Goal: Task Accomplishment & Management: Complete application form

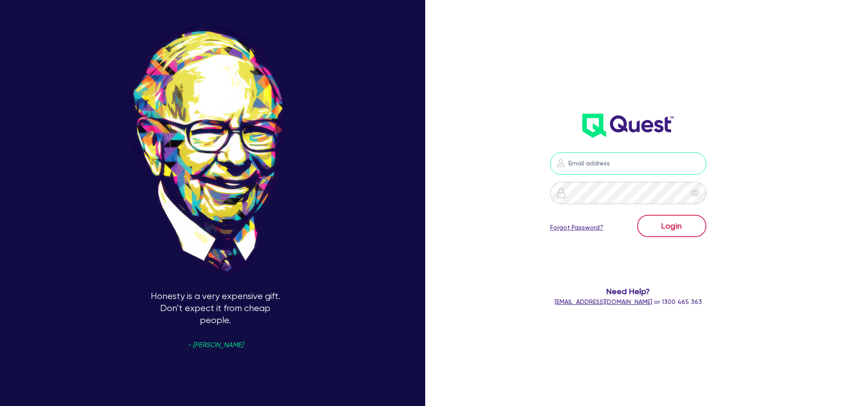
type input "[PERSON_NAME][EMAIL_ADDRESS][DOMAIN_NAME]"
click at [691, 226] on button "Login" at bounding box center [671, 226] width 69 height 22
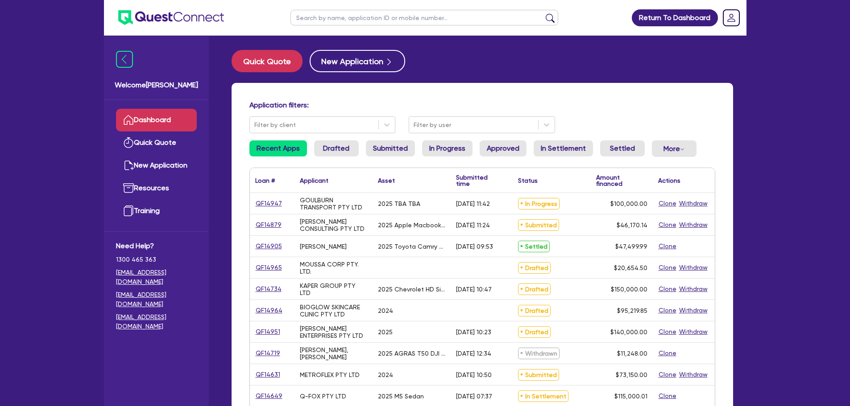
click at [354, 345] on div "[PERSON_NAME], [PERSON_NAME]" at bounding box center [333, 353] width 78 height 21
click at [402, 23] on input "text" at bounding box center [424, 18] width 268 height 16
paste input "qf14921"
type input "qf14921"
click at [543, 13] on button "submit" at bounding box center [550, 19] width 14 height 12
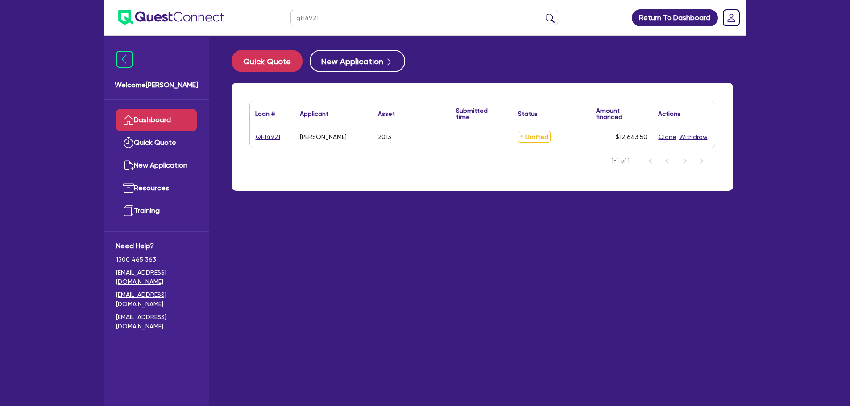
drag, startPoint x: 459, startPoint y: 225, endPoint x: 346, endPoint y: 163, distance: 129.5
click at [457, 223] on main "Quick Quote New Application Loan # ▲ Applicant ▲ Asset Submitted time ▲ Status …" at bounding box center [482, 228] width 528 height 384
click at [262, 142] on div "QF14921" at bounding box center [272, 136] width 45 height 21
click at [273, 134] on link "QF14921" at bounding box center [267, 137] width 25 height 10
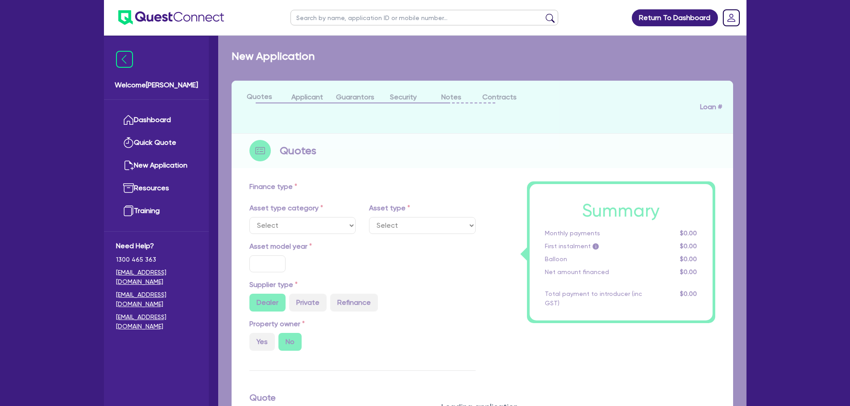
select select "CARS_AND_LIGHT_TRUCKS"
type input "2013"
radio input "false"
radio input "true"
type input "10,999"
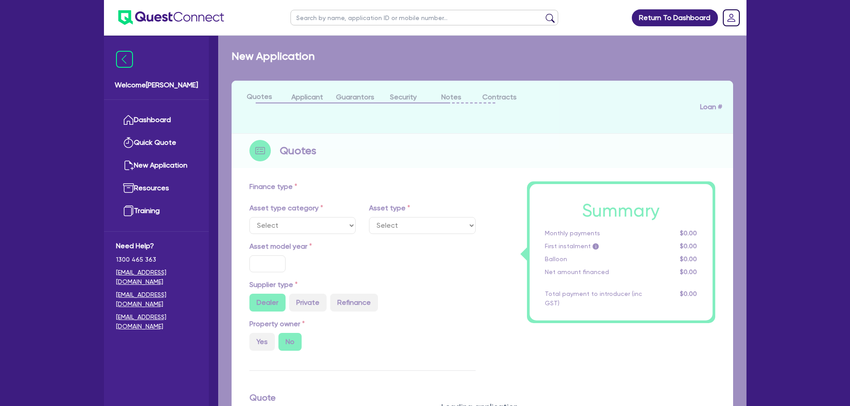
type input "8"
type input "1,011.48"
type input "17"
type input "900"
select select "PASSENGER_VEHICLES"
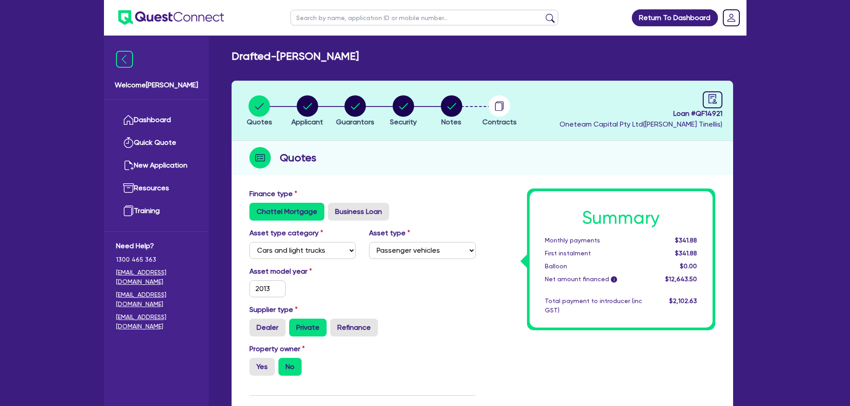
scroll to position [148, 0]
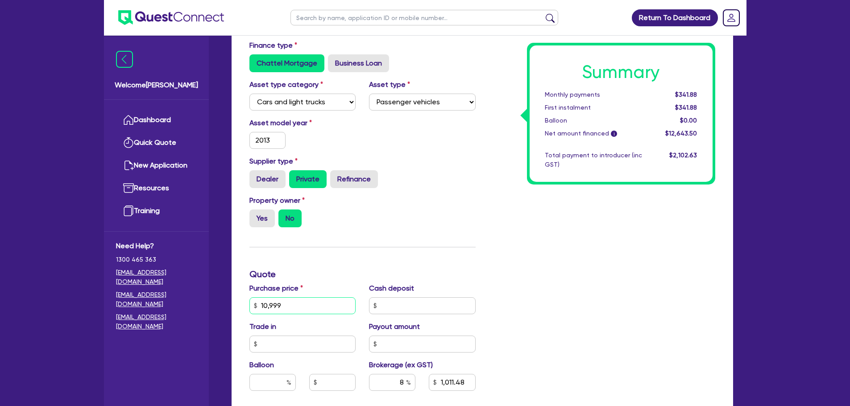
click at [315, 308] on input "10,999" at bounding box center [302, 305] width 107 height 17
type input "10,999"
type input "1,011.48"
type input "10,999"
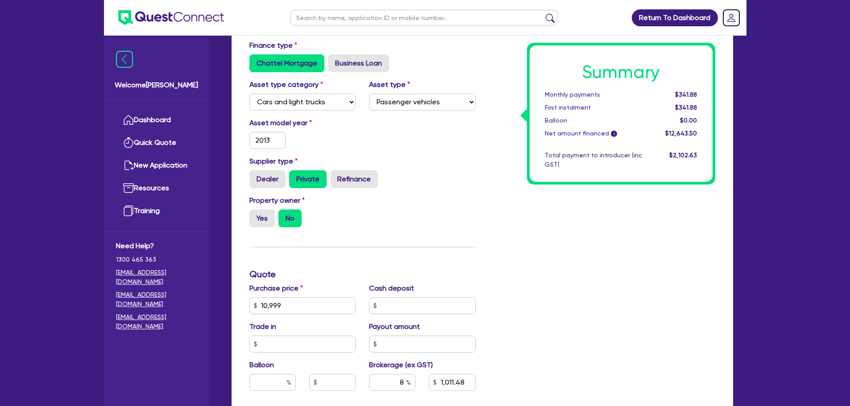
type input "1,011.48"
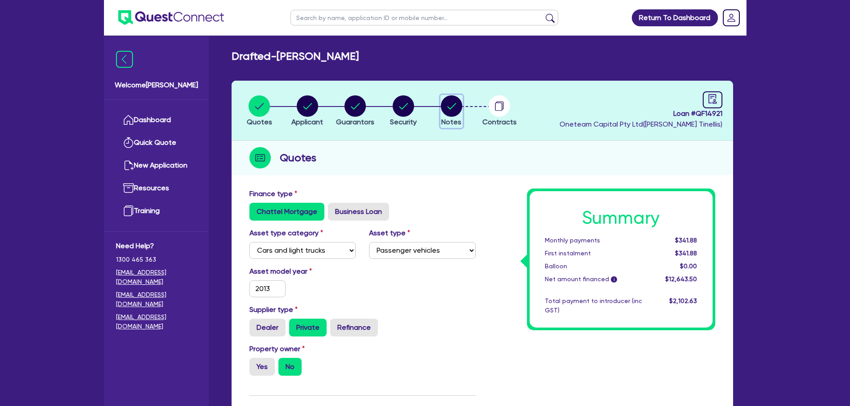
click at [455, 115] on button "Notes" at bounding box center [451, 111] width 22 height 33
select select "Other"
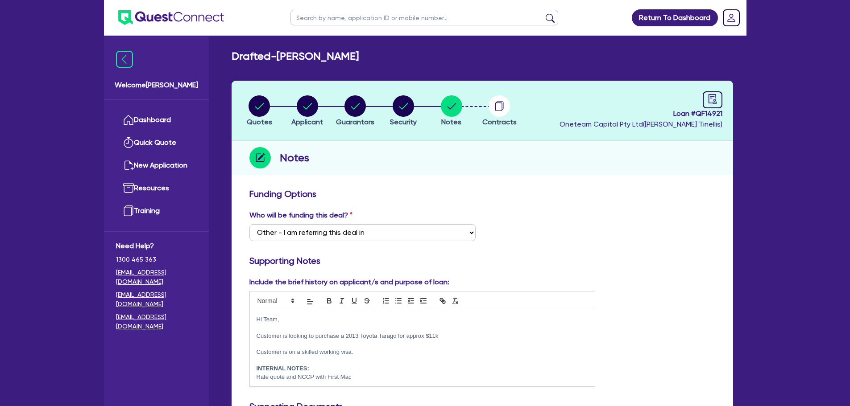
click at [501, 94] on header "Quotes Applicant Guarantors Security Notes Contracts Loan # QF14921 Oneteam Cap…" at bounding box center [481, 111] width 501 height 60
click at [503, 107] on circle "button" at bounding box center [498, 105] width 21 height 21
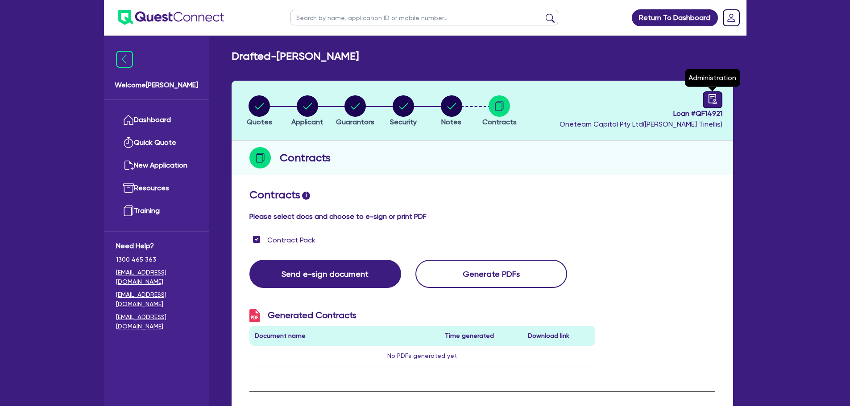
click at [710, 102] on icon "audit" at bounding box center [712, 99] width 10 height 10
select select "DRAFTED_NEW"
select select "Other"
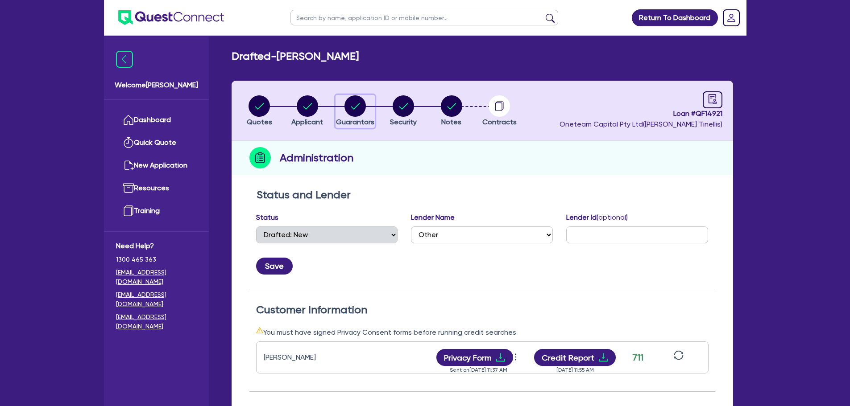
drag, startPoint x: 357, startPoint y: 110, endPoint x: 375, endPoint y: 124, distance: 22.9
click at [356, 109] on circle "button" at bounding box center [354, 105] width 21 height 21
select select "MR"
select select "NSW"
select select "MARRIED"
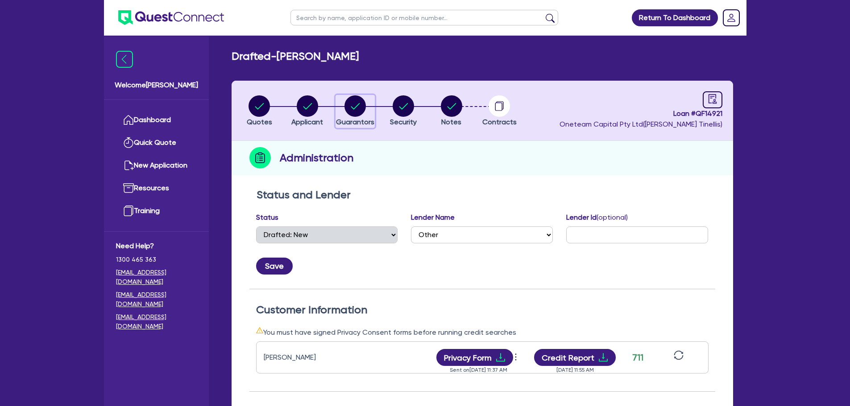
select select "CASH"
select select "HOUSEHOLD_PERSONAL"
select select "VEHICLE"
select select "OTHER"
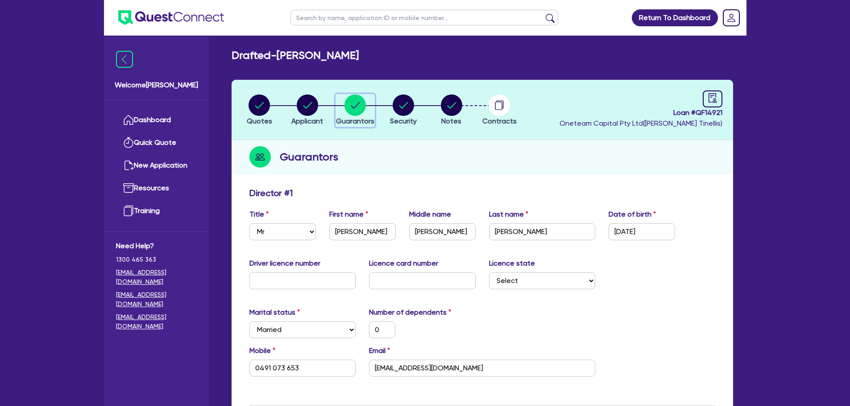
scroll to position [74, 0]
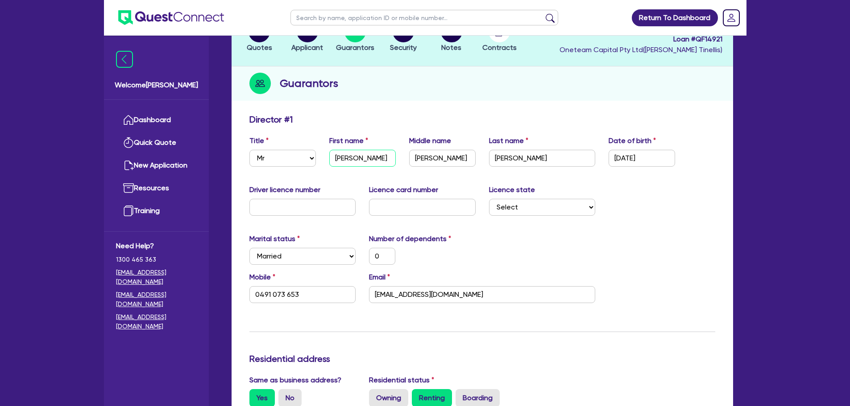
click at [357, 155] on input "John" at bounding box center [362, 158] width 66 height 17
click at [437, 160] on input "Michael" at bounding box center [442, 158] width 66 height 17
click at [520, 164] on input "Cunanan" at bounding box center [542, 158] width 107 height 17
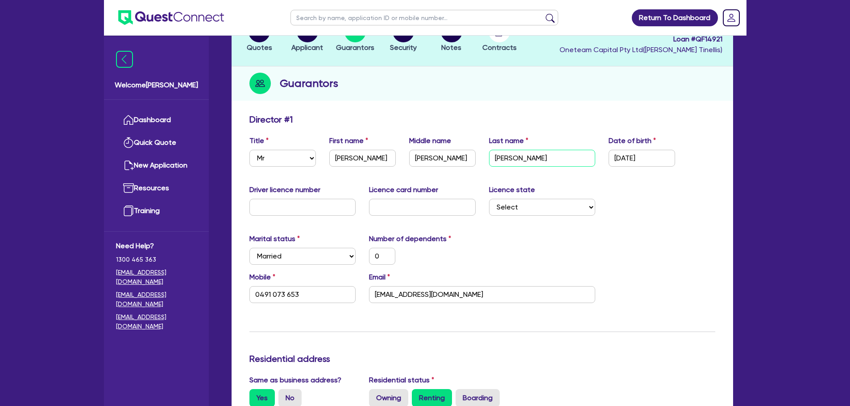
click at [520, 164] on input "Cunanan" at bounding box center [542, 158] width 107 height 17
click at [656, 155] on input "10/04/1995" at bounding box center [641, 158] width 66 height 17
drag, startPoint x: 646, startPoint y: 231, endPoint x: 655, endPoint y: 233, distance: 9.2
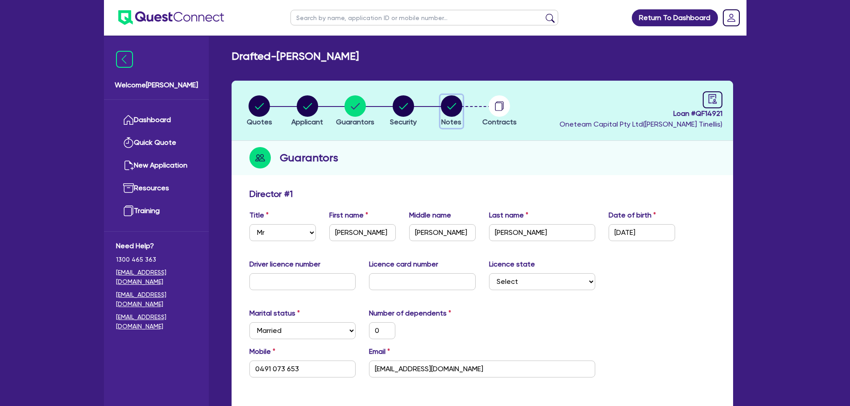
click at [442, 107] on circle "button" at bounding box center [451, 105] width 21 height 21
select select "Other"
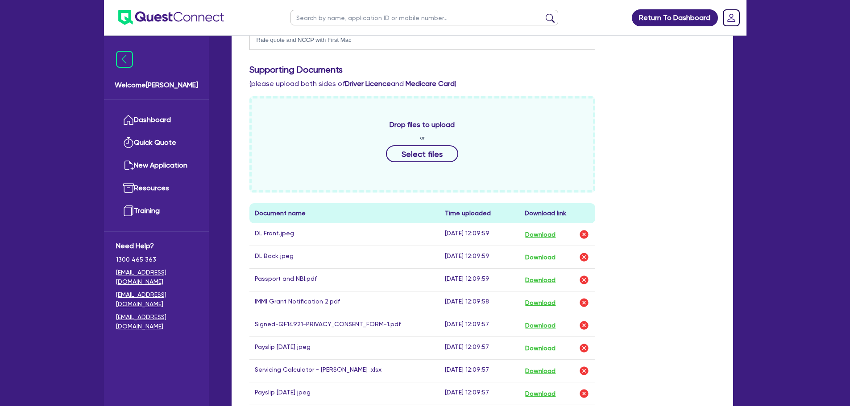
scroll to position [371, 0]
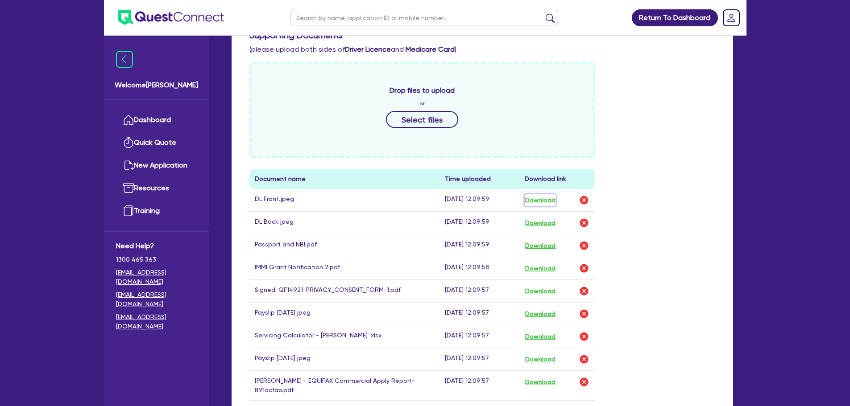
click at [550, 201] on button "Download" at bounding box center [539, 200] width 31 height 12
click at [550, 225] on button "Download" at bounding box center [539, 223] width 31 height 12
drag, startPoint x: 681, startPoint y: 267, endPoint x: 681, endPoint y: 258, distance: 8.9
click at [681, 267] on div "Drop files to upload or Select files Document name Time uploaded Download link …" at bounding box center [482, 287] width 479 height 451
click at [543, 246] on button "Download" at bounding box center [539, 246] width 31 height 12
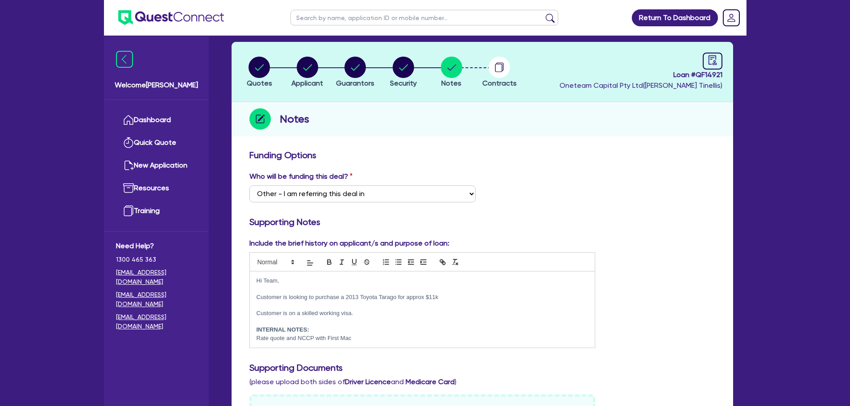
scroll to position [0, 0]
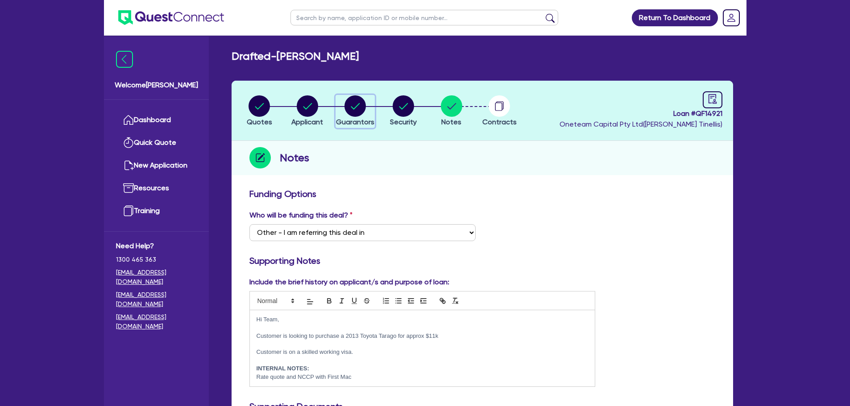
drag, startPoint x: 351, startPoint y: 103, endPoint x: 361, endPoint y: 112, distance: 14.2
click at [351, 101] on circle "button" at bounding box center [354, 105] width 21 height 21
select select "MR"
select select "NSW"
select select "MARRIED"
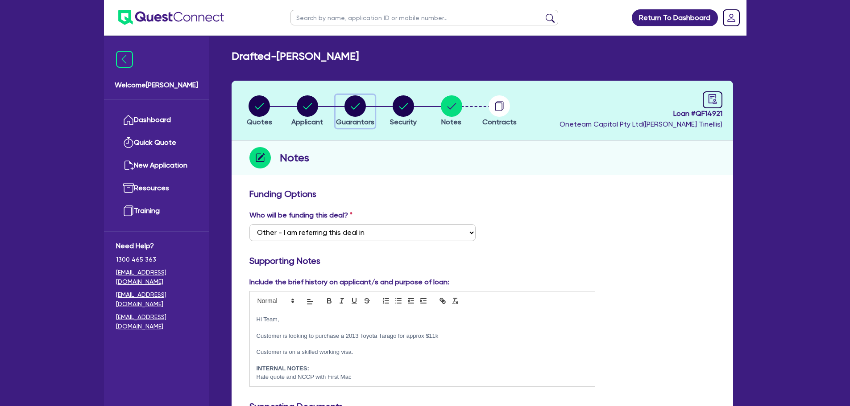
select select "CASH"
select select "HOUSEHOLD_PERSONAL"
select select "VEHICLE"
select select "OTHER"
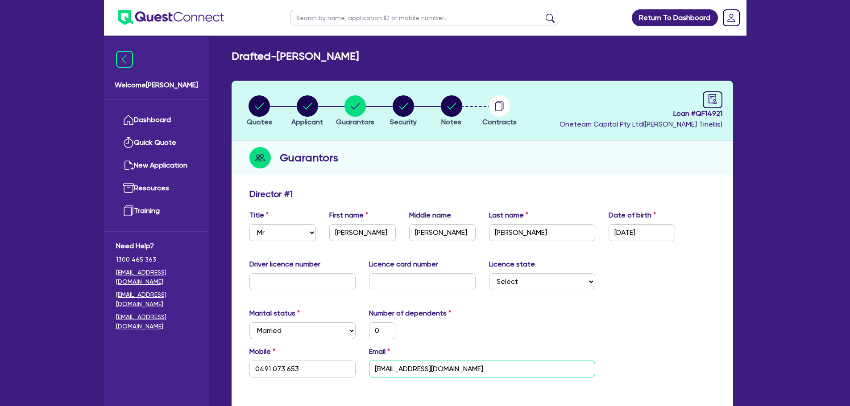
click at [473, 371] on input "doscunanan@gmail.com" at bounding box center [482, 369] width 226 height 17
click at [613, 319] on div "Marital status Select Single Married De Facto / Partner Number of dependents 0" at bounding box center [482, 327] width 479 height 38
click at [312, 369] on input "0491 073 653" at bounding box center [302, 369] width 107 height 17
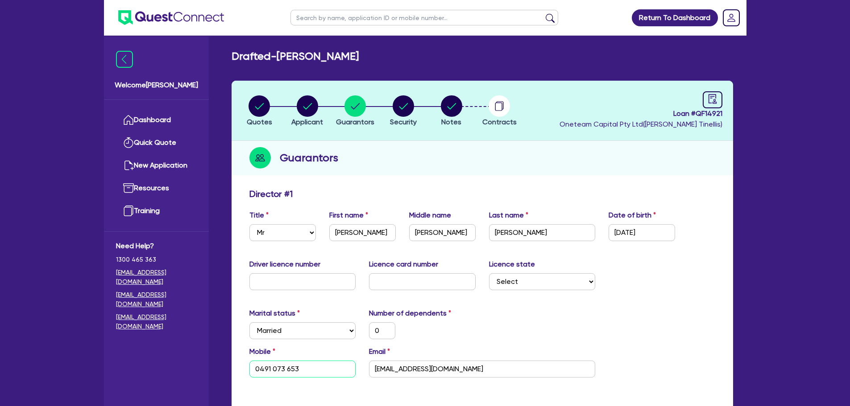
click at [312, 369] on input "0491 073 653" at bounding box center [302, 369] width 107 height 17
click at [647, 273] on div "Driver licence number Licence card number Licence state Select NSW VIC QLD TAS …" at bounding box center [482, 278] width 479 height 38
click at [719, 103] on link at bounding box center [712, 99] width 20 height 17
select select "DRAFTED_NEW"
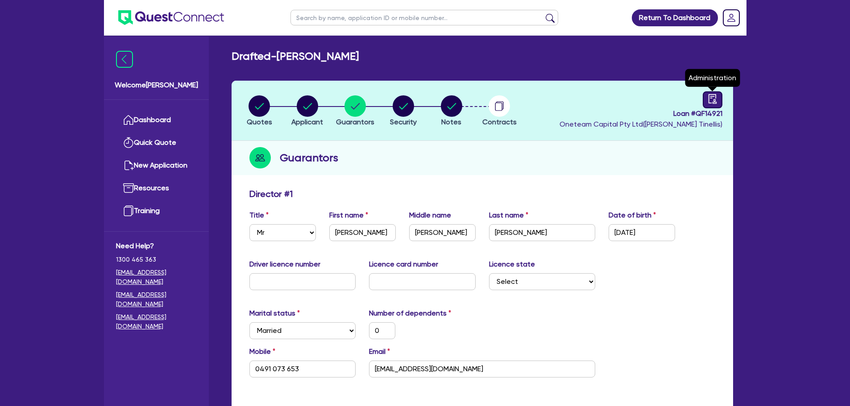
select select "Other"
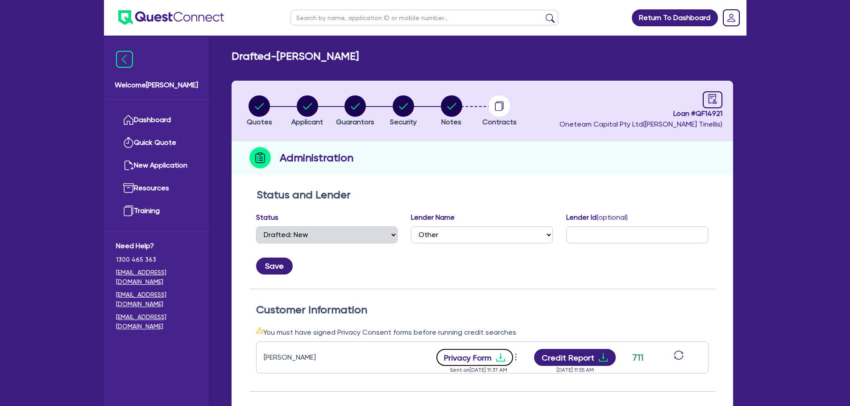
click at [496, 359] on icon "download" at bounding box center [500, 357] width 11 height 11
drag, startPoint x: 456, startPoint y: 115, endPoint x: 453, endPoint y: 133, distance: 18.1
click at [455, 114] on circle "button" at bounding box center [451, 105] width 21 height 21
select select "Other"
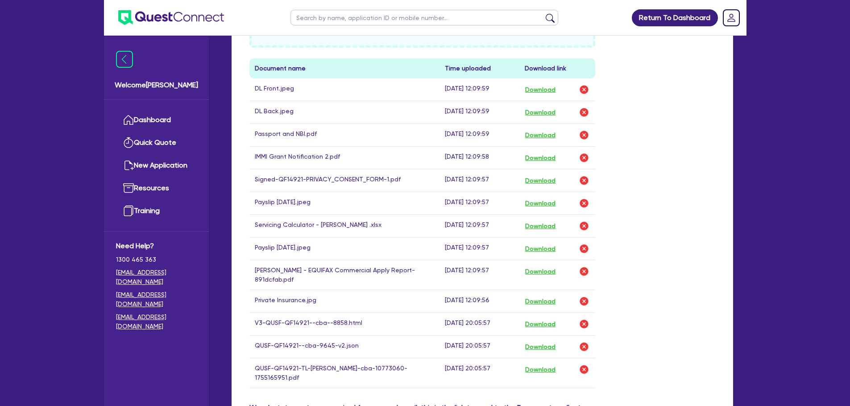
scroll to position [371, 0]
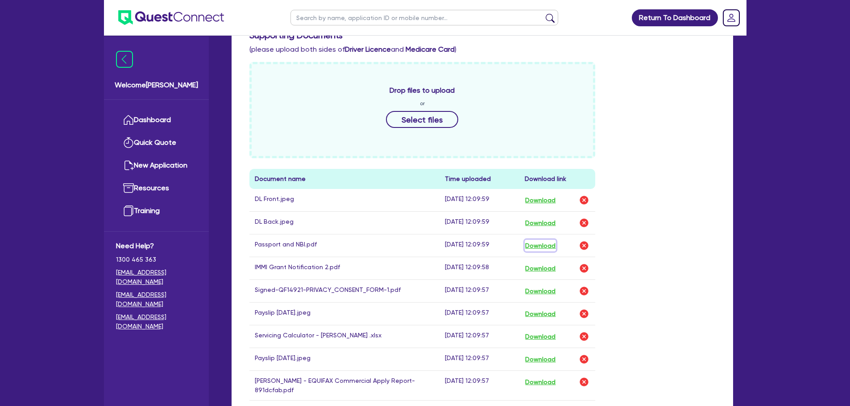
click at [535, 243] on button "Download" at bounding box center [539, 246] width 31 height 12
click at [722, 144] on div "Funding Options Who will be funding this deal? Select I want Quest to fund 100%…" at bounding box center [481, 244] width 501 height 863
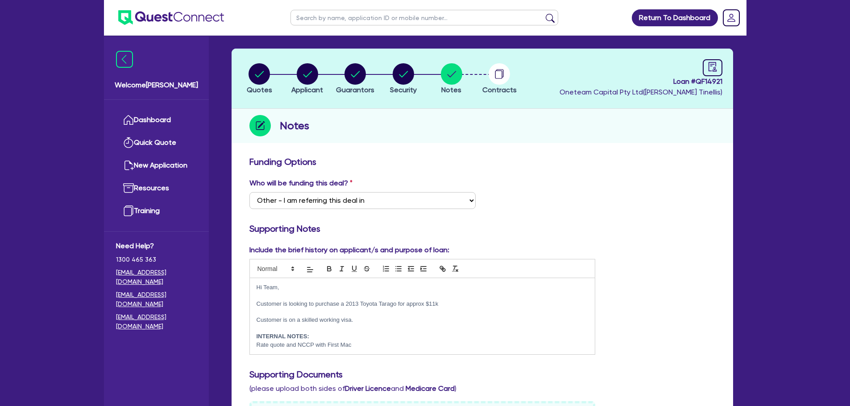
scroll to position [0, 0]
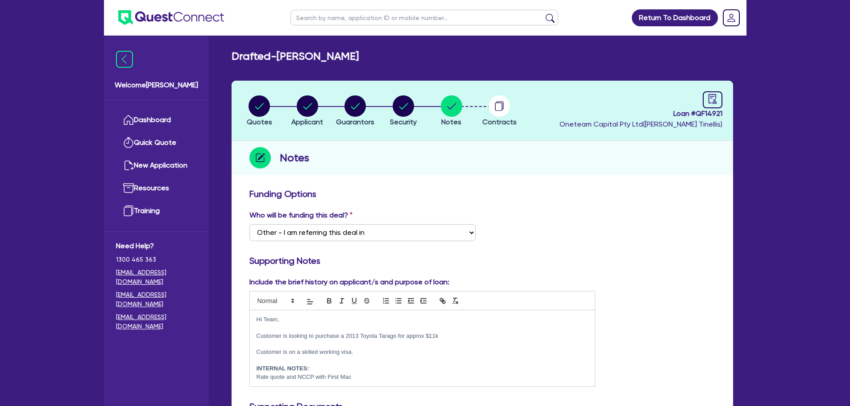
click at [407, 156] on div "Notes" at bounding box center [481, 158] width 501 height 34
click at [347, 110] on circle "button" at bounding box center [354, 105] width 21 height 21
select select "MR"
select select "NSW"
select select "MARRIED"
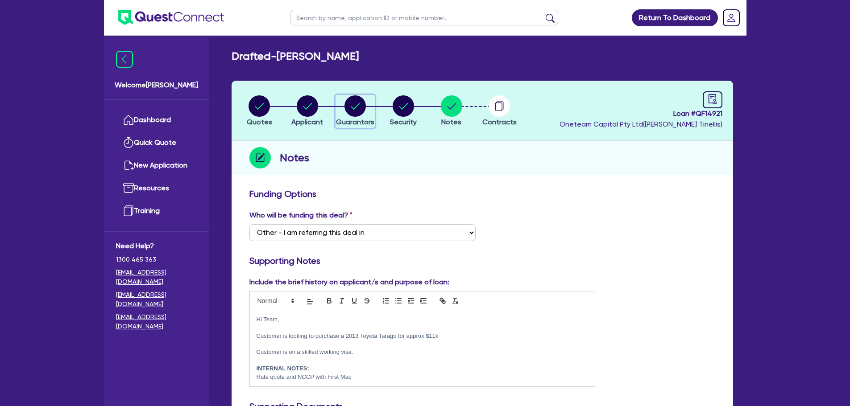
select select "CASH"
select select "HOUSEHOLD_PERSONAL"
select select "VEHICLE"
select select "OTHER"
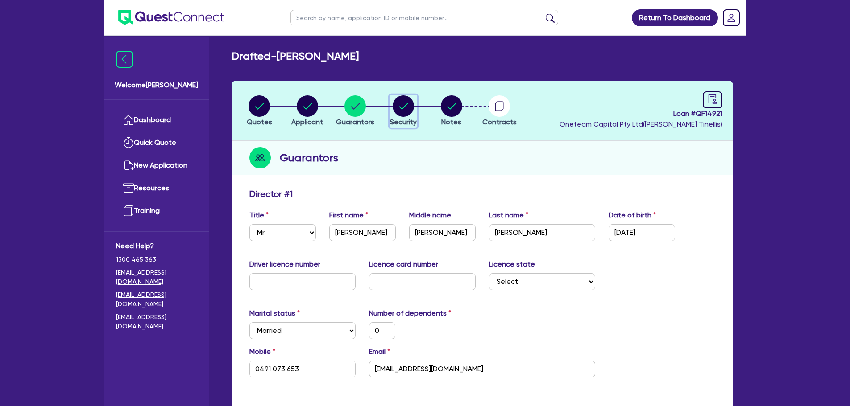
click at [401, 110] on circle "button" at bounding box center [402, 105] width 21 height 21
select select "CARS_AND_LIGHT_TRUCKS"
select select "PASSENGER_VEHICLES"
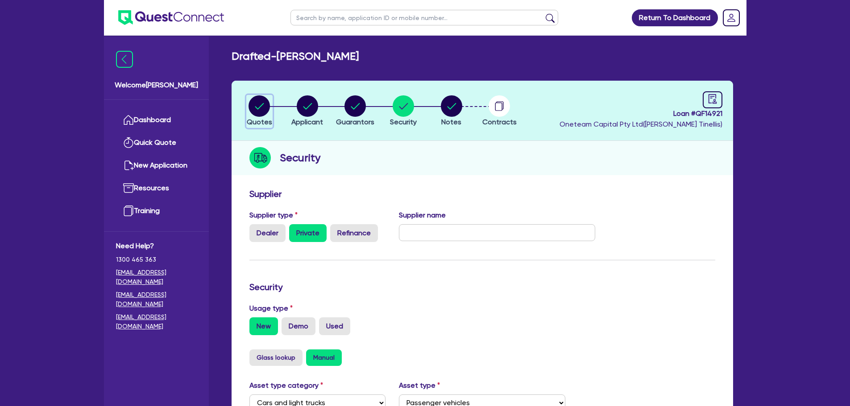
click at [264, 104] on circle "button" at bounding box center [258, 105] width 21 height 21
select select "CARS_AND_LIGHT_TRUCKS"
select select "PASSENGER_VEHICLES"
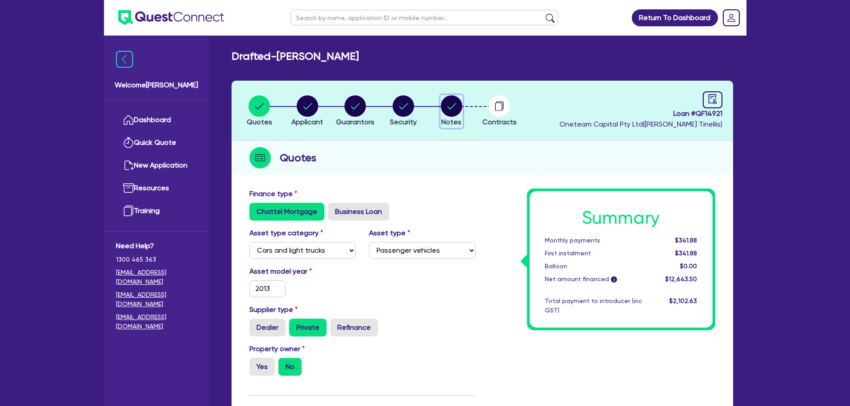
click at [456, 109] on circle "button" at bounding box center [451, 105] width 21 height 21
select select "Other"
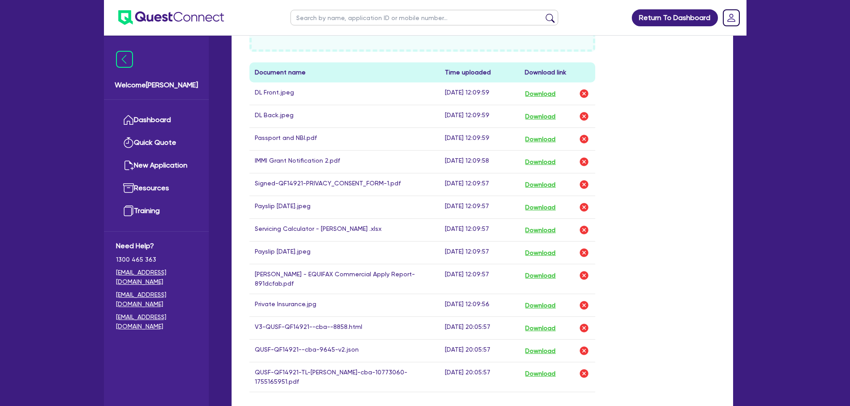
scroll to position [594, 0]
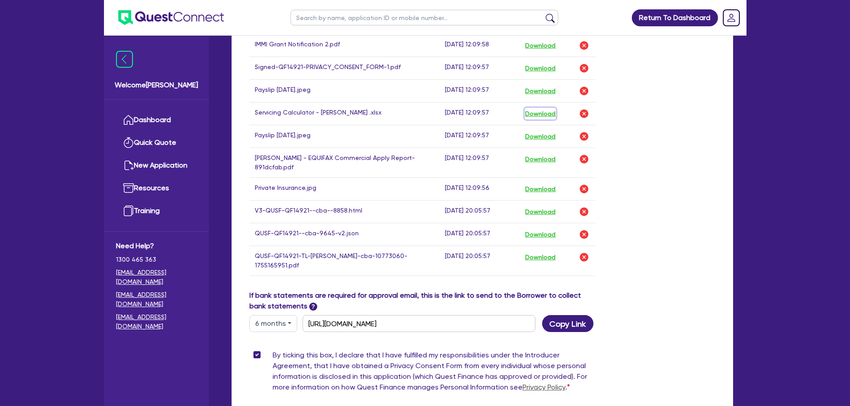
click at [533, 111] on button "Download" at bounding box center [539, 114] width 31 height 12
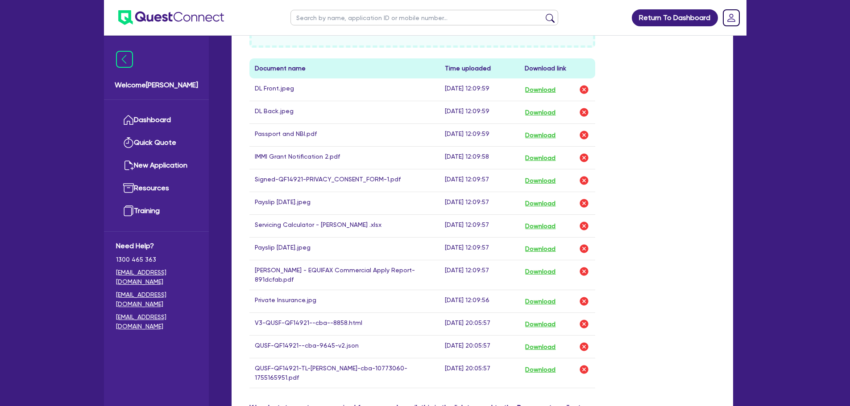
scroll to position [446, 0]
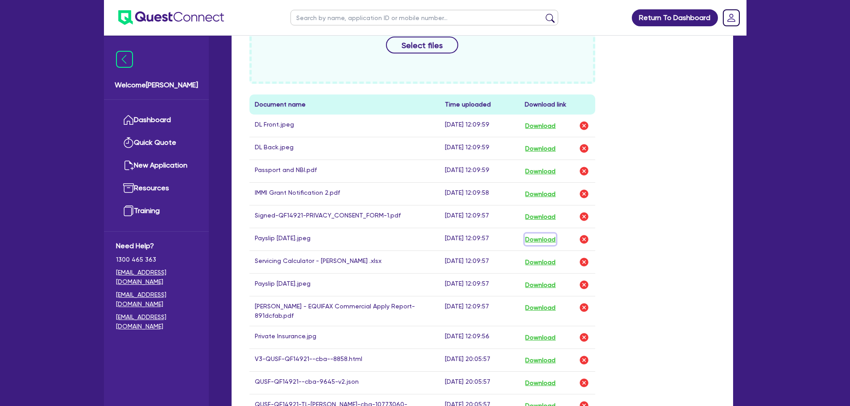
click at [533, 236] on button "Download" at bounding box center [539, 240] width 31 height 12
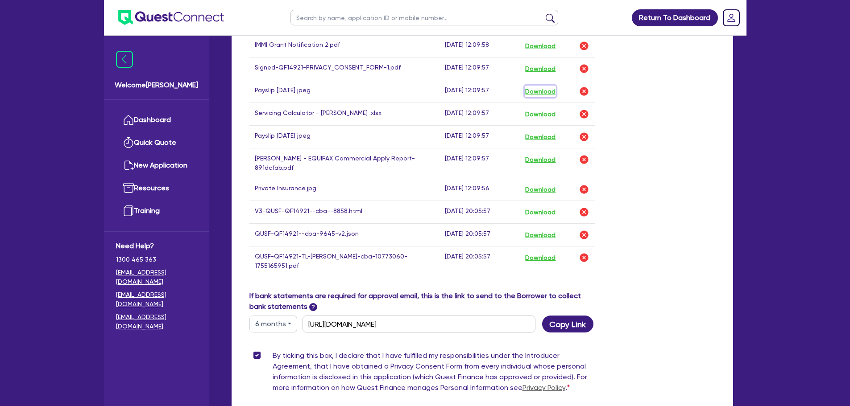
scroll to position [594, 0]
click at [536, 136] on button "Download" at bounding box center [539, 137] width 31 height 12
click at [655, 209] on div "Drop files to upload or Select files Document name Time uploaded Download link …" at bounding box center [482, 64] width 479 height 451
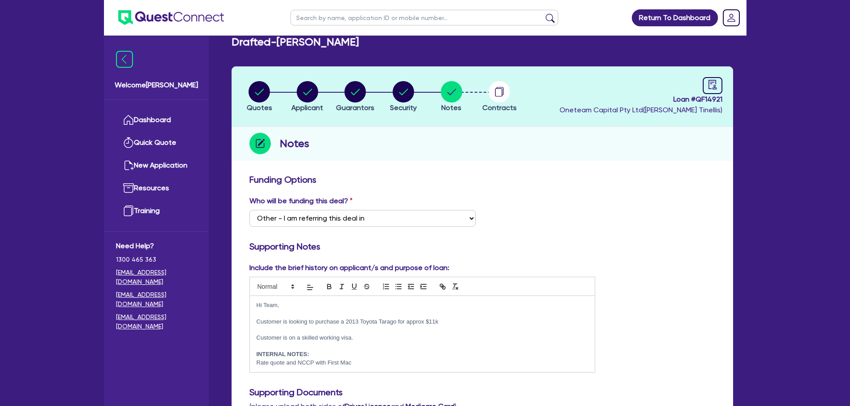
scroll to position [0, 0]
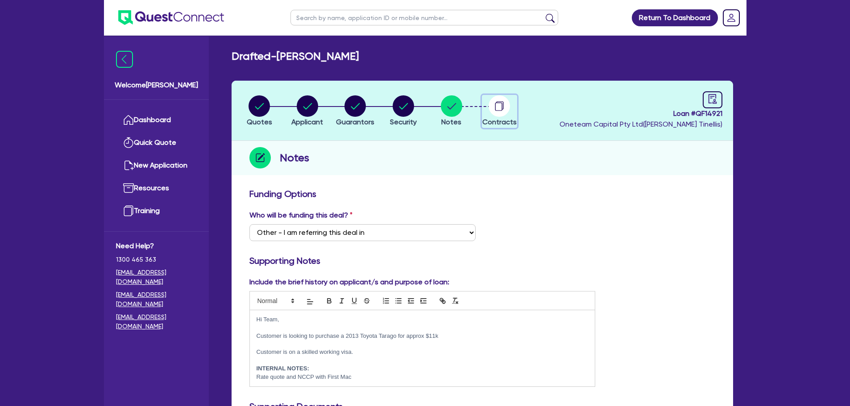
click at [506, 99] on circle "button" at bounding box center [498, 105] width 21 height 21
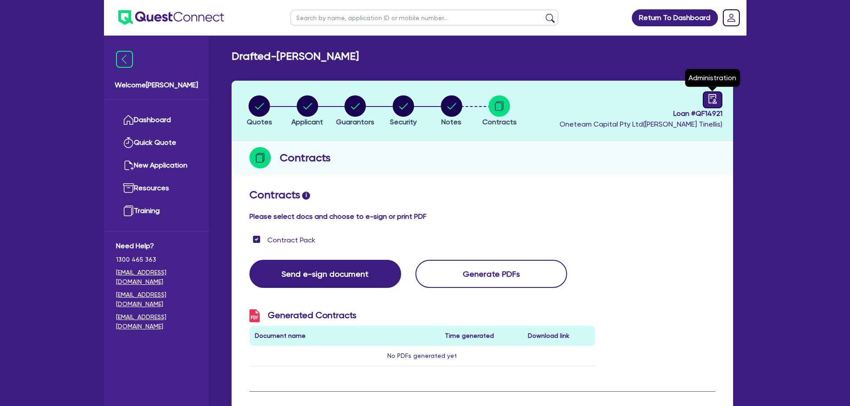
click at [705, 103] on link at bounding box center [712, 99] width 20 height 17
select select "DRAFTED_NEW"
select select "Other"
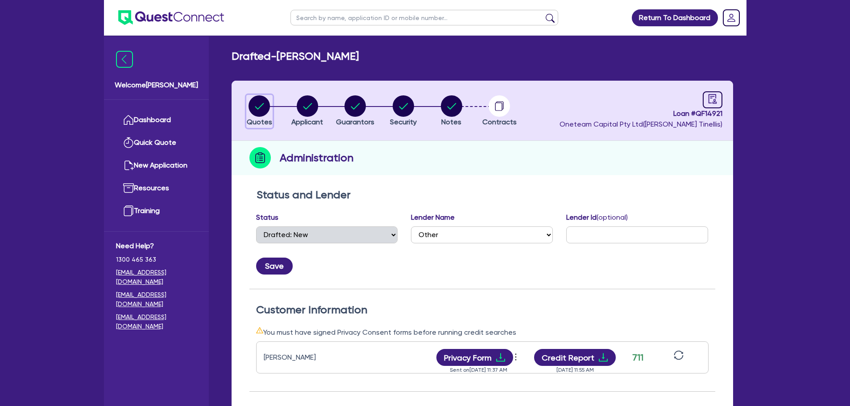
click at [262, 101] on circle "button" at bounding box center [258, 105] width 21 height 21
select select "CARS_AND_LIGHT_TRUCKS"
select select "PASSENGER_VEHICLES"
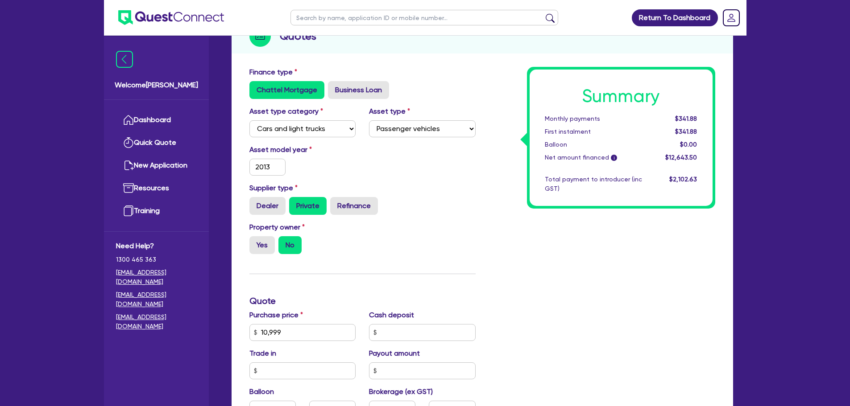
scroll to position [223, 0]
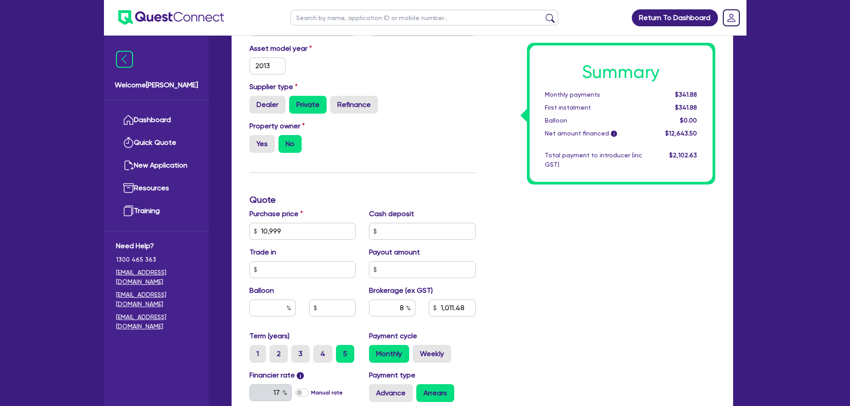
click at [443, 156] on div "Property owner Yes No" at bounding box center [362, 140] width 239 height 39
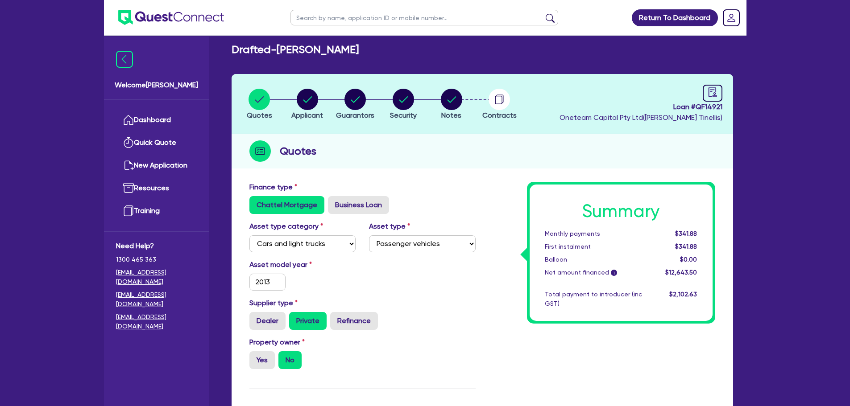
scroll to position [0, 0]
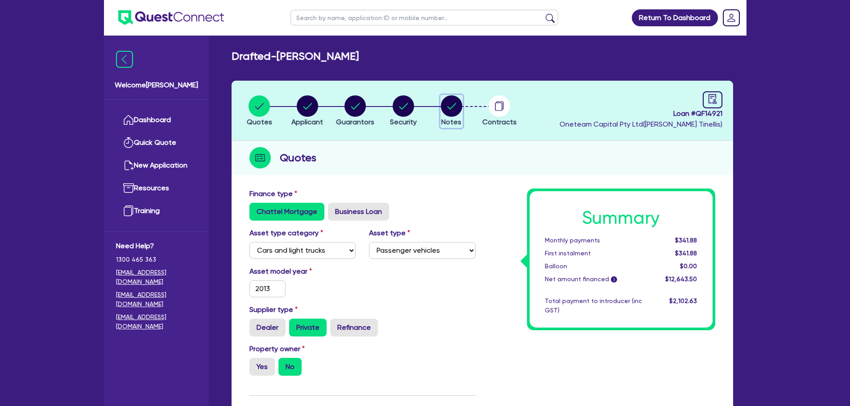
click at [443, 111] on circle "button" at bounding box center [451, 105] width 21 height 21
select select "Other"
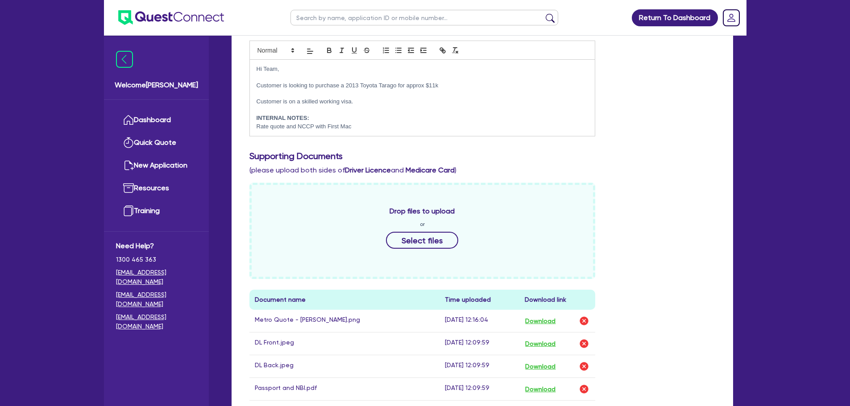
scroll to position [223, 0]
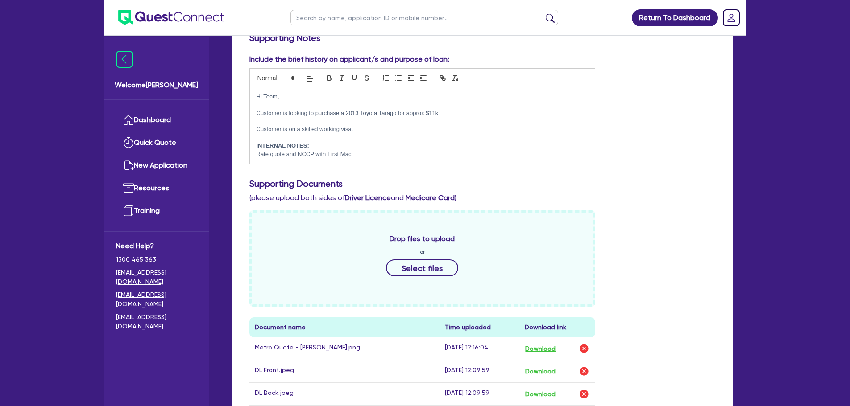
click at [657, 209] on div "Include the brief history on applicant/s and purpose of loan: Hi Team, Customer…" at bounding box center [482, 369] width 479 height 631
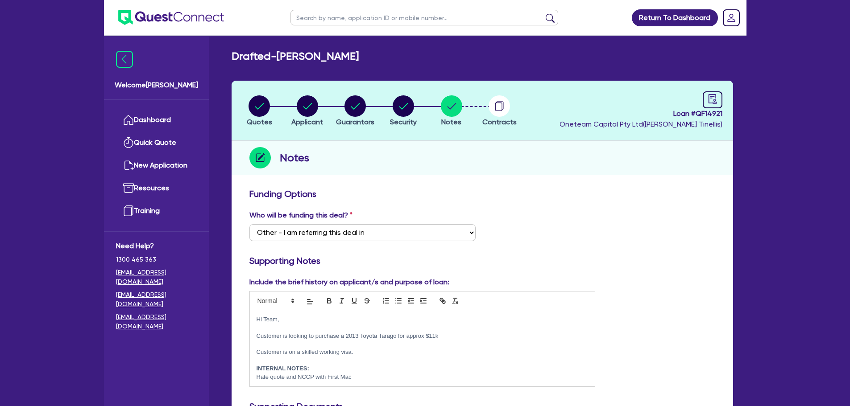
drag, startPoint x: 282, startPoint y: 54, endPoint x: 395, endPoint y: 55, distance: 112.8
click at [395, 55] on div "Drafted - John Michael Cunanan" at bounding box center [482, 56] width 515 height 13
copy h2 "John Michael Cunanan"
click at [359, 100] on circle "button" at bounding box center [354, 105] width 21 height 21
select select "MR"
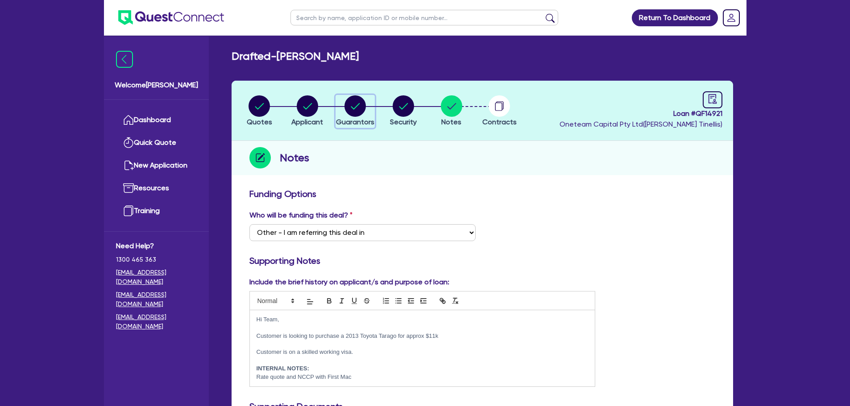
select select "NSW"
select select "MARRIED"
select select "CASH"
select select "HOUSEHOLD_PERSONAL"
select select "VEHICLE"
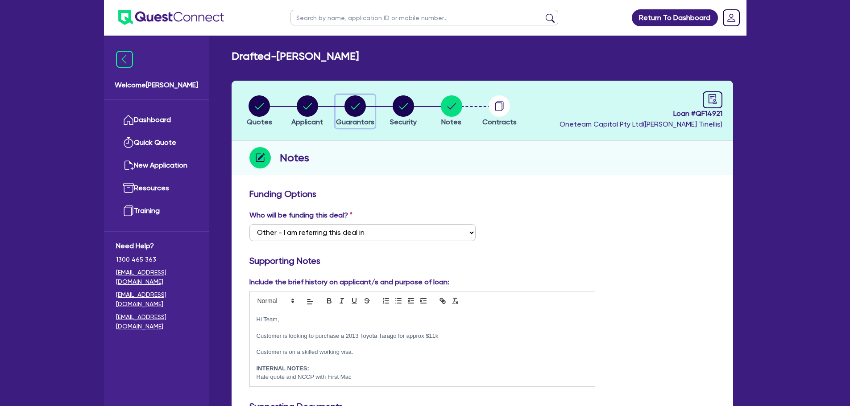
select select "OTHER"
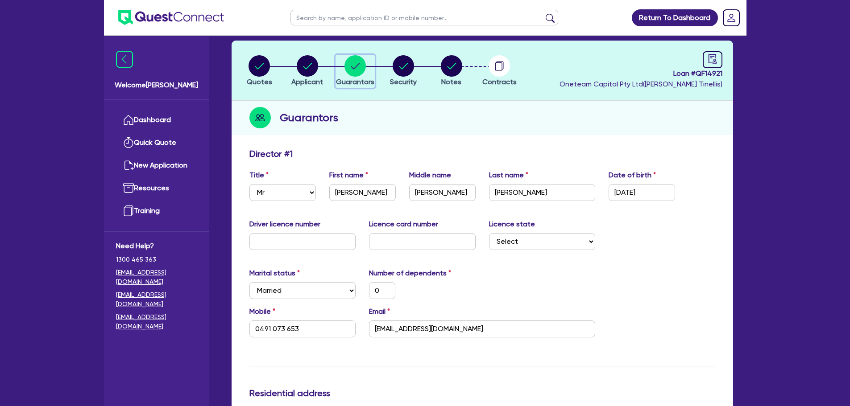
scroll to position [74, 0]
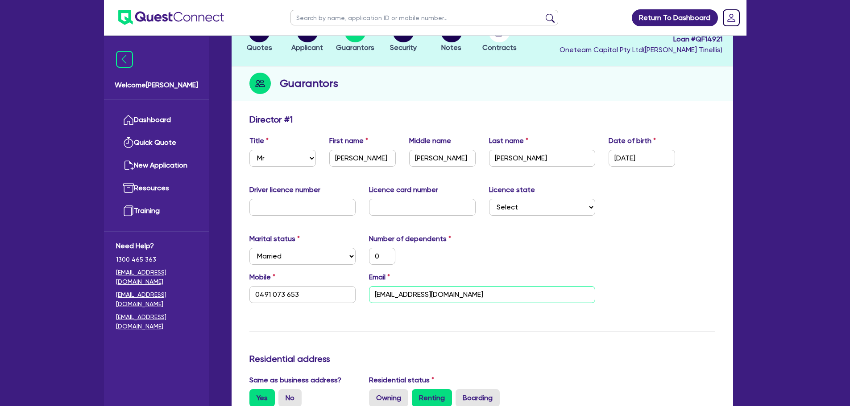
click at [476, 298] on input "doscunanan@gmail.com" at bounding box center [482, 294] width 226 height 17
click at [642, 280] on div "Mobile 0491 073 653 Email doscunanan@gmail.com" at bounding box center [482, 291] width 479 height 38
click at [350, 295] on input "0491 073 653" at bounding box center [302, 294] width 107 height 17
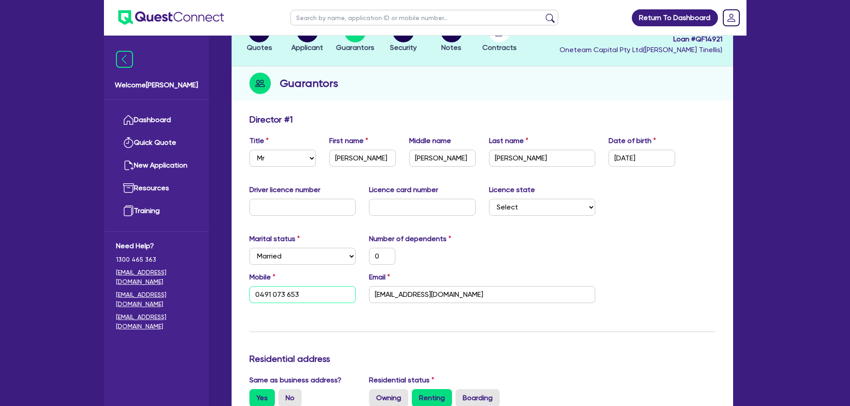
click at [350, 295] on input "0491 073 653" at bounding box center [302, 294] width 107 height 17
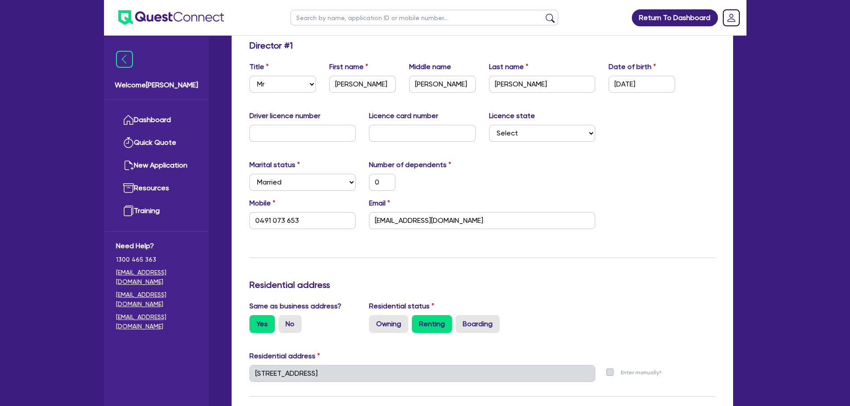
scroll to position [0, 0]
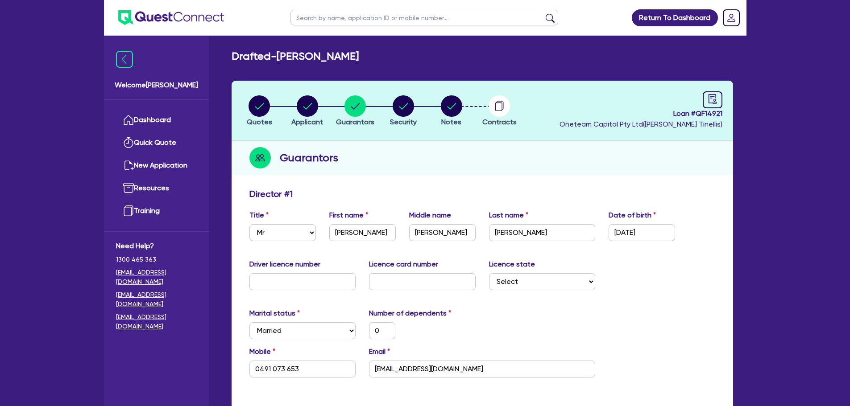
drag, startPoint x: 323, startPoint y: 55, endPoint x: 420, endPoint y: 55, distance: 96.3
click at [420, 55] on div "Drafted - John Michael Cunanan" at bounding box center [482, 56] width 515 height 13
copy h2 "John Michael Cunanan"
click at [339, 372] on input "0491 073 653" at bounding box center [302, 369] width 107 height 17
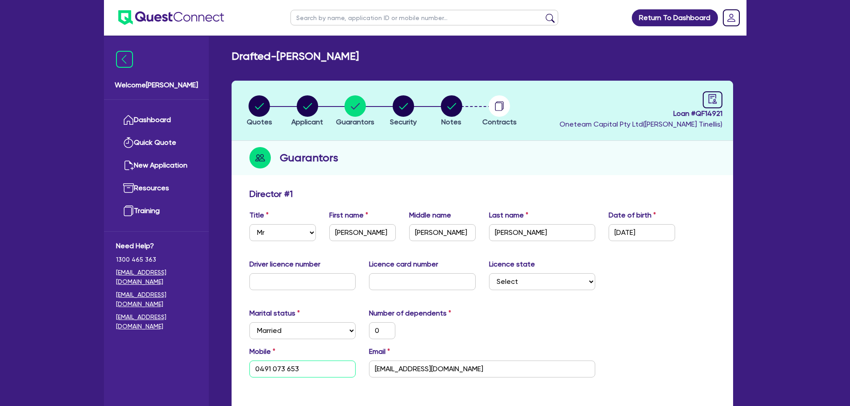
click at [339, 372] on input "0491 073 653" at bounding box center [302, 369] width 107 height 17
click at [474, 375] on input "doscunanan@gmail.com" at bounding box center [482, 369] width 226 height 17
click at [473, 375] on input "doscunanan@gmail.com" at bounding box center [482, 369] width 226 height 17
click at [472, 375] on input "doscunanan@gmail.com" at bounding box center [482, 369] width 226 height 17
drag, startPoint x: 480, startPoint y: 151, endPoint x: 436, endPoint y: 91, distance: 74.7
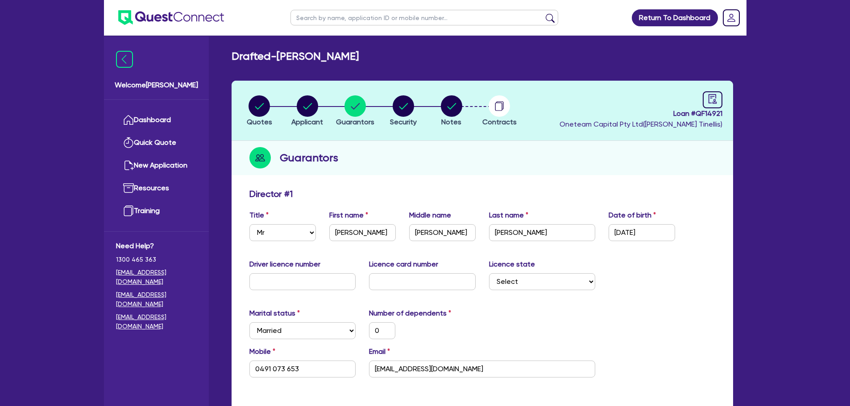
click at [476, 144] on div "Guarantors" at bounding box center [481, 158] width 501 height 34
click at [436, 90] on header "Quotes Applicant Guarantors Security Notes Contracts Loan # QF14921 Oneteam Cap…" at bounding box center [481, 111] width 501 height 60
click at [446, 101] on circle "button" at bounding box center [451, 105] width 21 height 21
select select "Other"
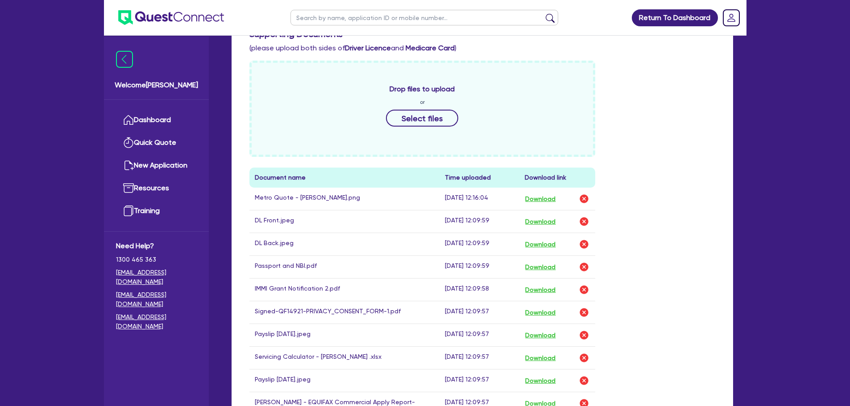
scroll to position [371, 0]
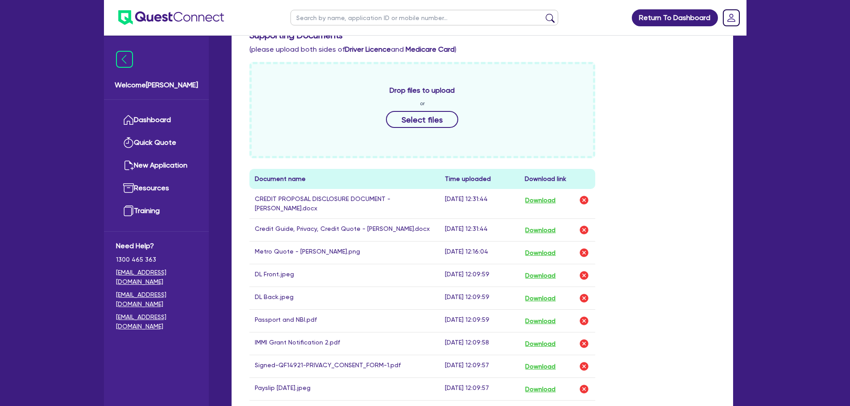
click at [646, 123] on div "Drop files to upload or Select files Document name Time uploaded Download link …" at bounding box center [482, 325] width 479 height 527
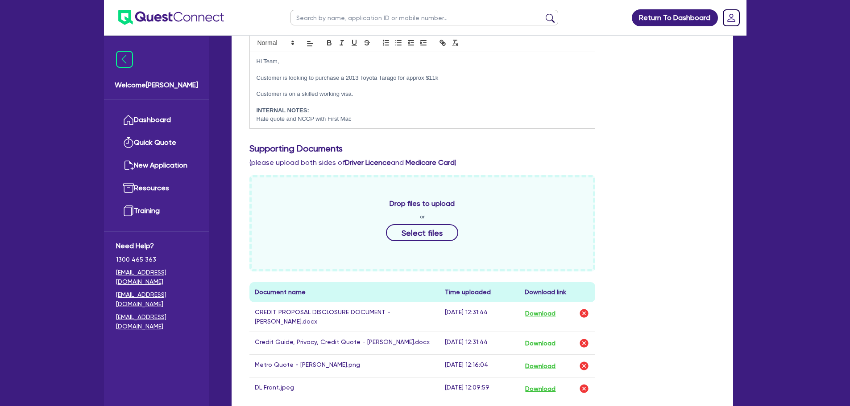
scroll to position [223, 0]
